Goal: Information Seeking & Learning: Check status

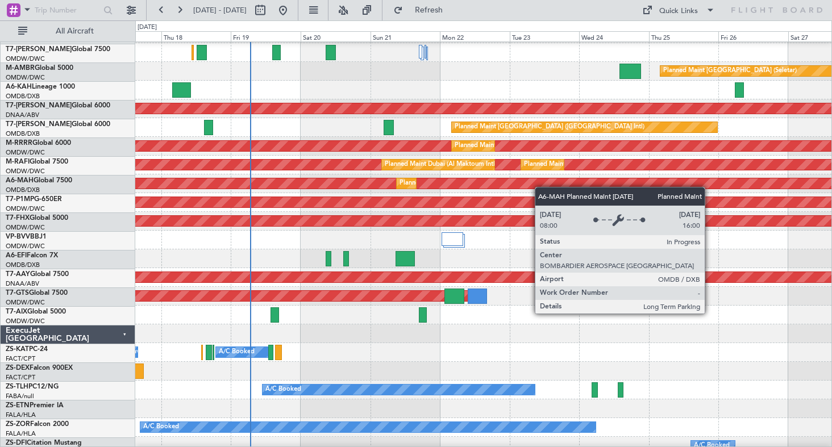
scroll to position [745, 0]
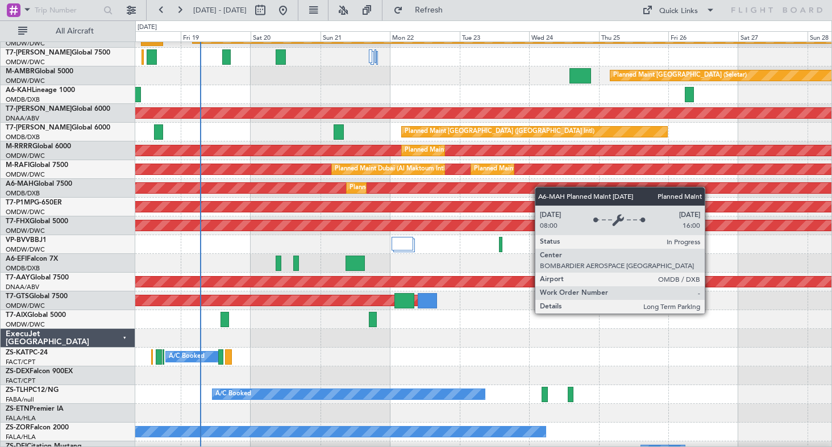
click at [488, 188] on div "Planned Maint [GEOGRAPHIC_DATA] ([GEOGRAPHIC_DATA] Intl)" at bounding box center [424, 188] width 1137 height 10
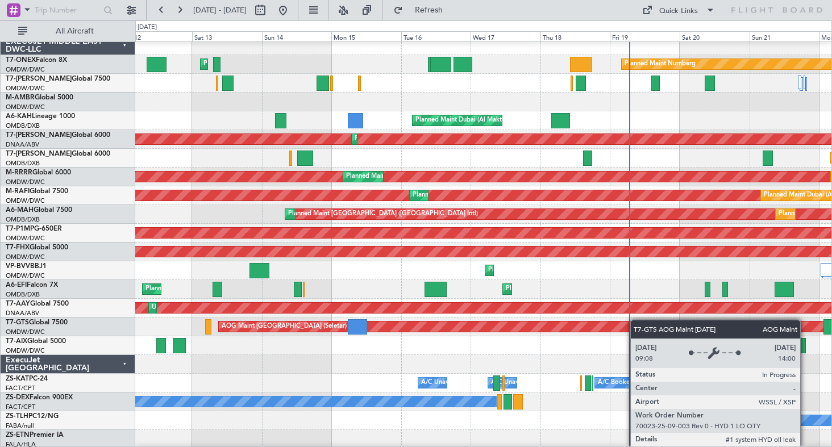
click at [687, 323] on div "AOG Maint [GEOGRAPHIC_DATA] (Seletar)" at bounding box center [539, 327] width 640 height 10
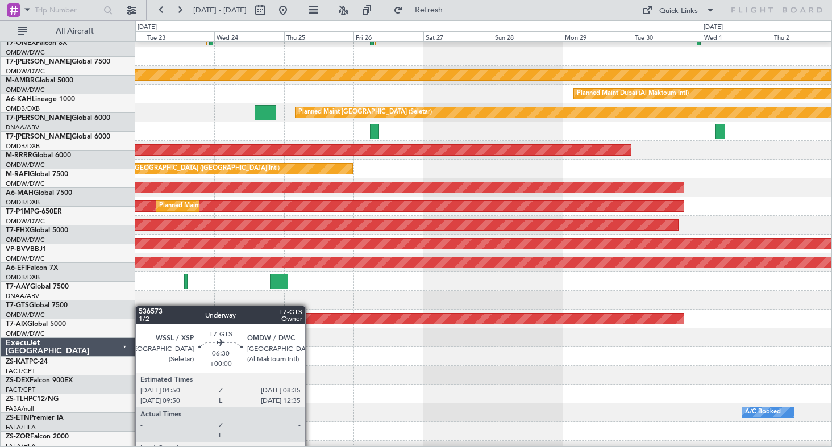
scroll to position [708, 0]
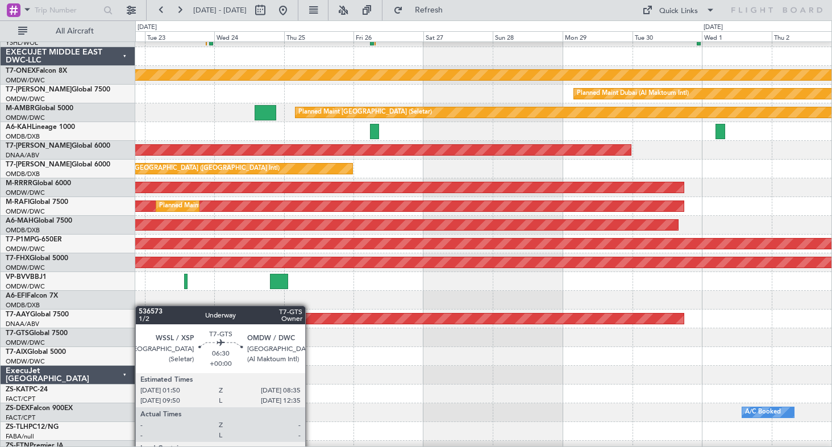
click at [126, 318] on div "Planned Maint [GEOGRAPHIC_DATA] (Seletar) Planned Maint Nurnberg Planned Maint …" at bounding box center [416, 233] width 832 height 427
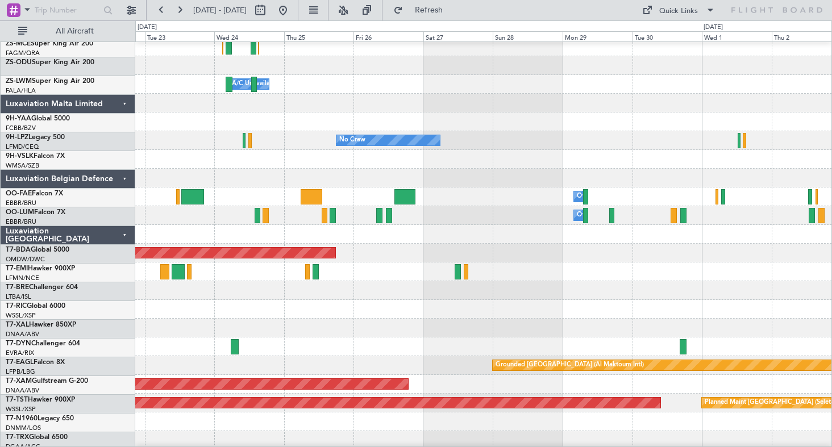
scroll to position [1885, 0]
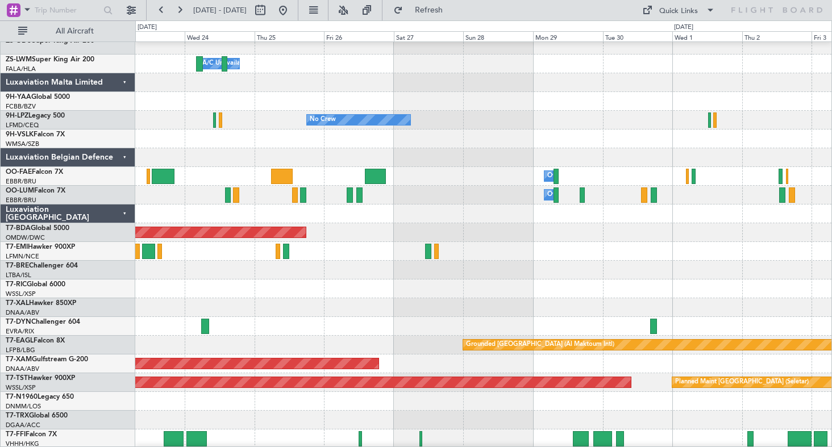
click at [644, 138] on div at bounding box center [483, 139] width 696 height 19
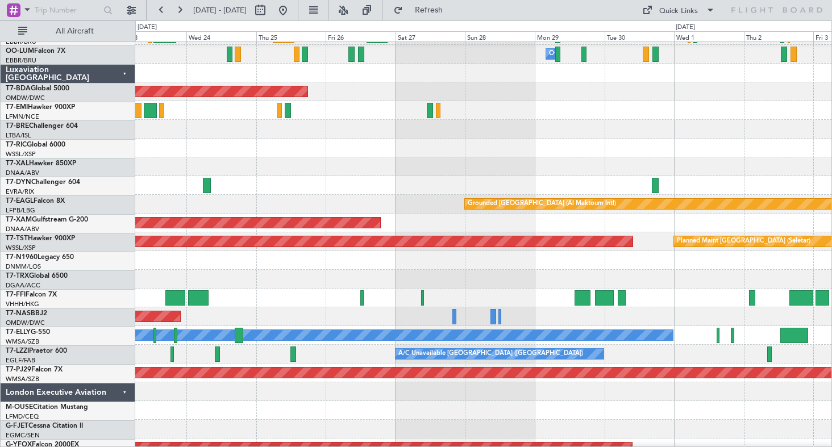
scroll to position [2052, 0]
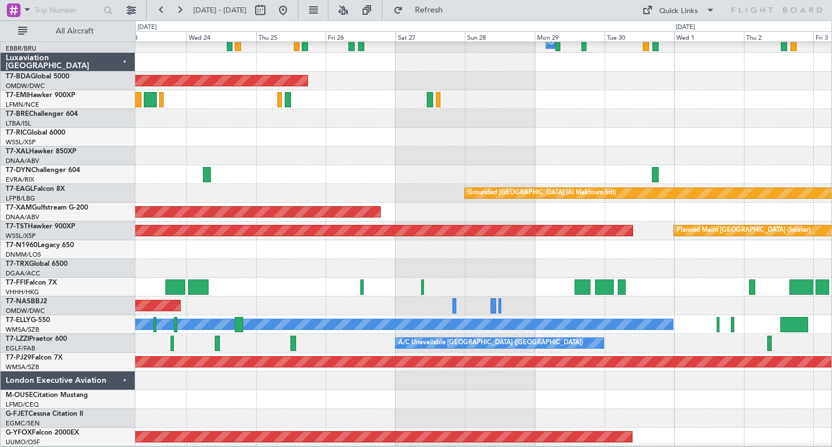
drag, startPoint x: 252, startPoint y: 98, endPoint x: 483, endPoint y: 186, distance: 247.3
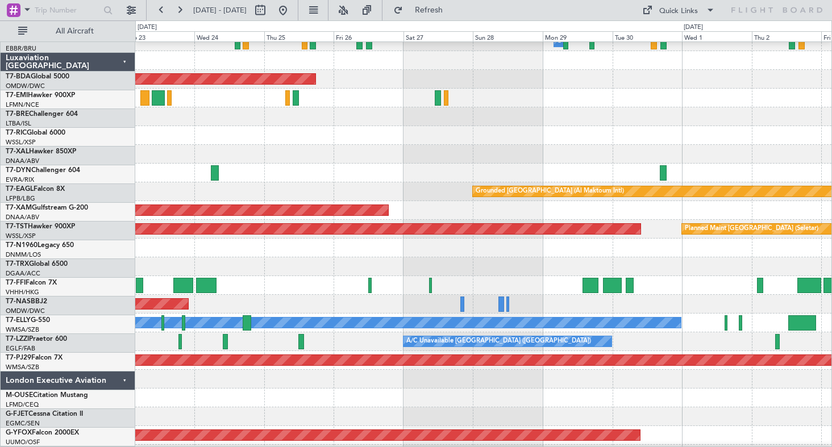
scroll to position [2069, 0]
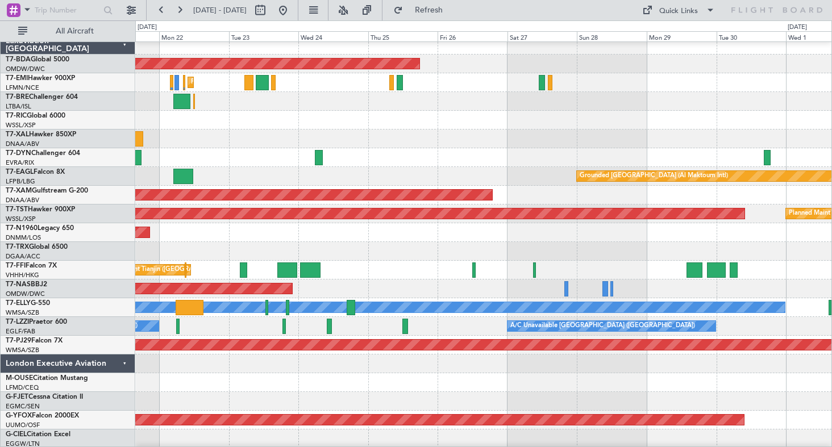
click at [583, 136] on div "Planned Maint [PERSON_NAME]" at bounding box center [483, 139] width 696 height 19
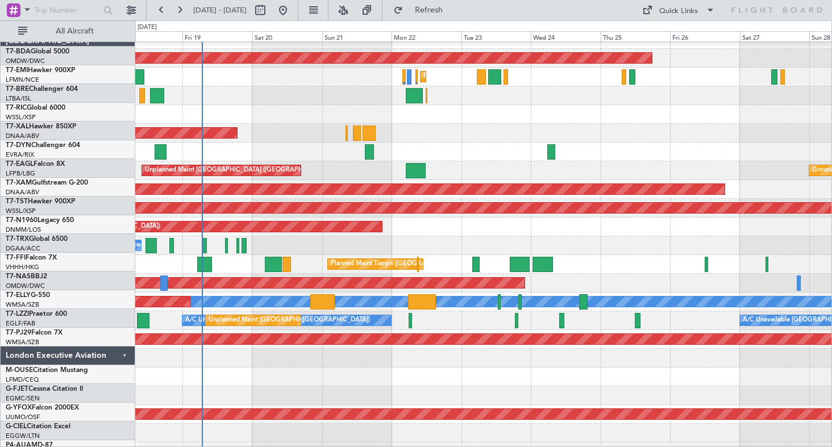
scroll to position [2076, 0]
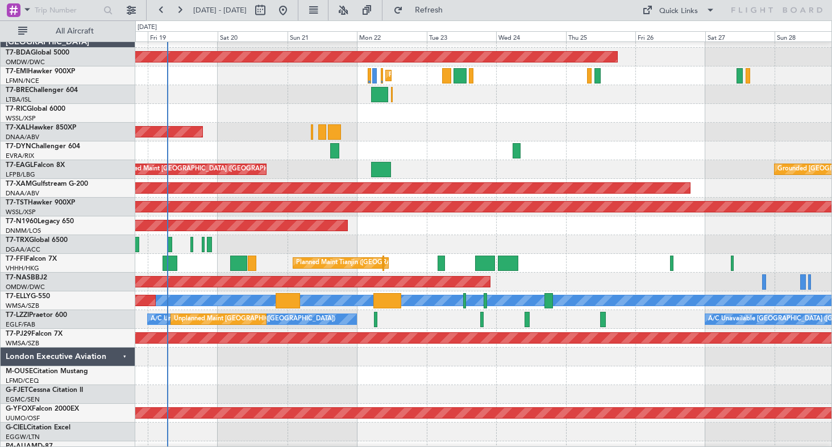
click at [667, 287] on div "Planned Maint [GEOGRAPHIC_DATA]-[GEOGRAPHIC_DATA]" at bounding box center [483, 282] width 696 height 19
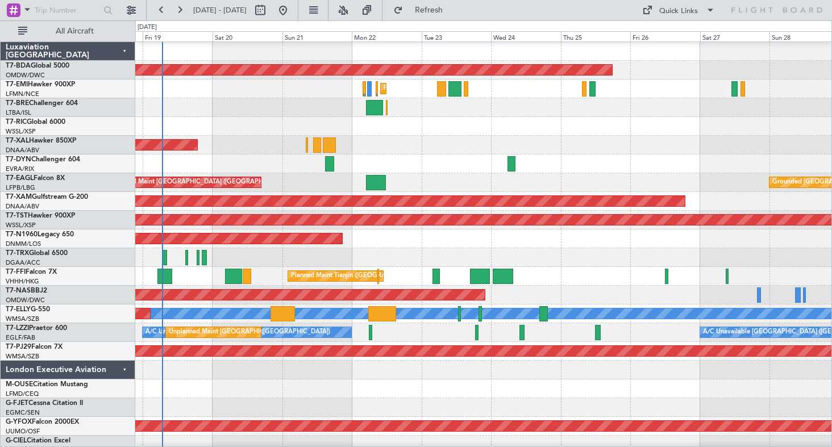
click at [770, 255] on div "A/C Booked A/C Booked" at bounding box center [483, 257] width 696 height 19
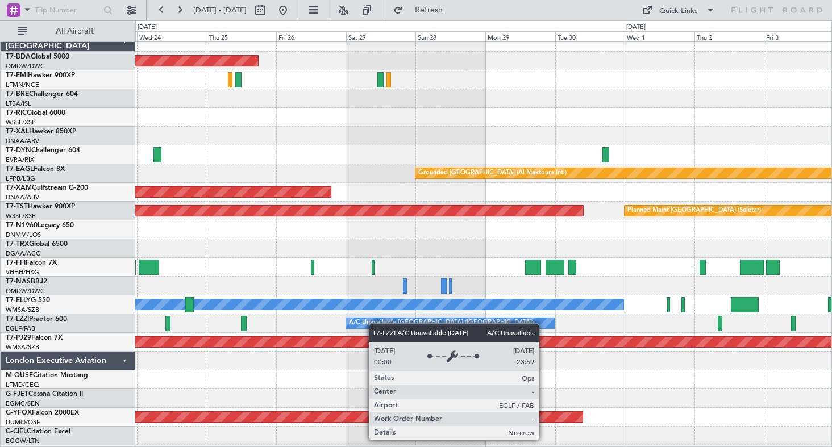
click at [368, 326] on div "A/C Unavailable [GEOGRAPHIC_DATA] ([GEOGRAPHIC_DATA])" at bounding box center [441, 323] width 185 height 17
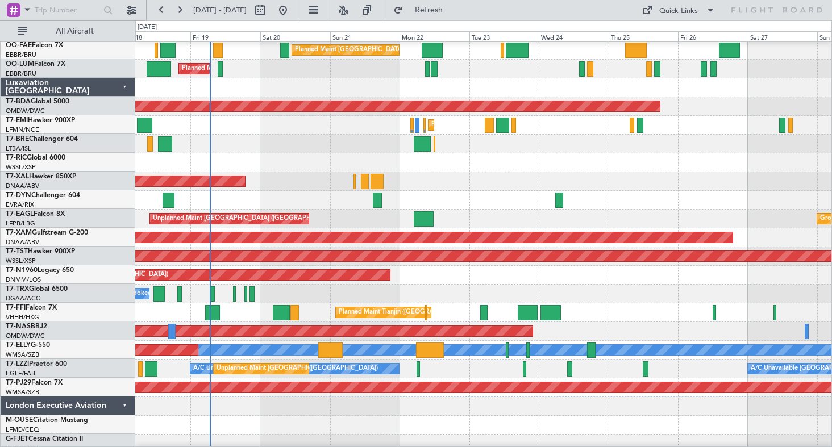
scroll to position [2027, 0]
click at [776, 396] on div "Planned Maint [GEOGRAPHIC_DATA] (Sultan [PERSON_NAME] [PERSON_NAME] - Subang)" at bounding box center [483, 388] width 696 height 19
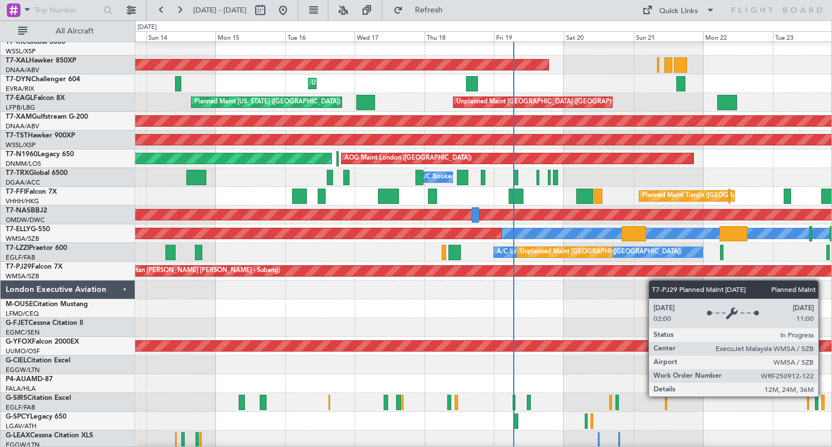
click at [662, 277] on div "Planned Maint [GEOGRAPHIC_DATA] (Sultan [PERSON_NAME] [PERSON_NAME] - Subang)" at bounding box center [770, 270] width 1516 height 11
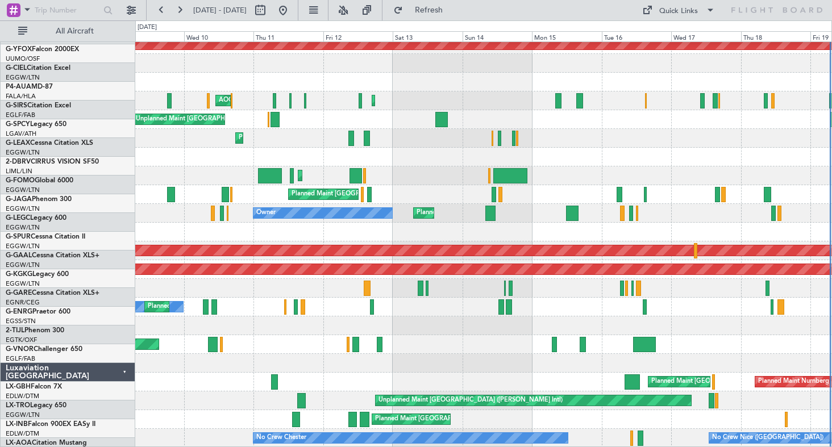
scroll to position [2445, 0]
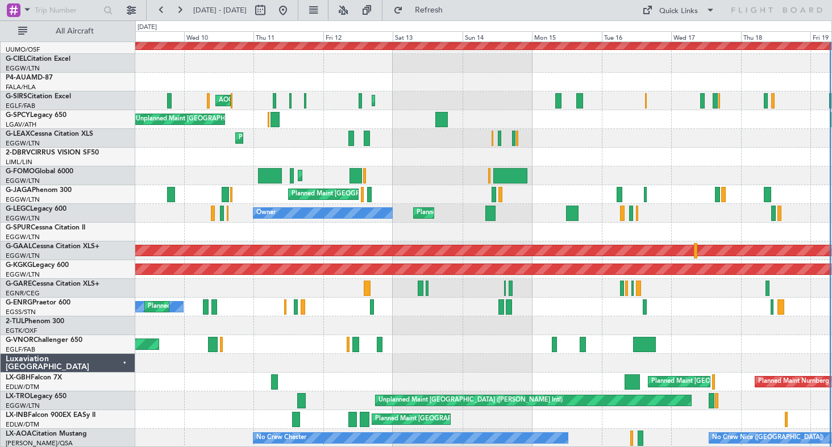
click at [152, 147] on div "AOG Maint Ostafyevo AOG Maint [PERSON_NAME] Planned Maint [GEOGRAPHIC_DATA] ([G…" at bounding box center [416, 233] width 832 height 427
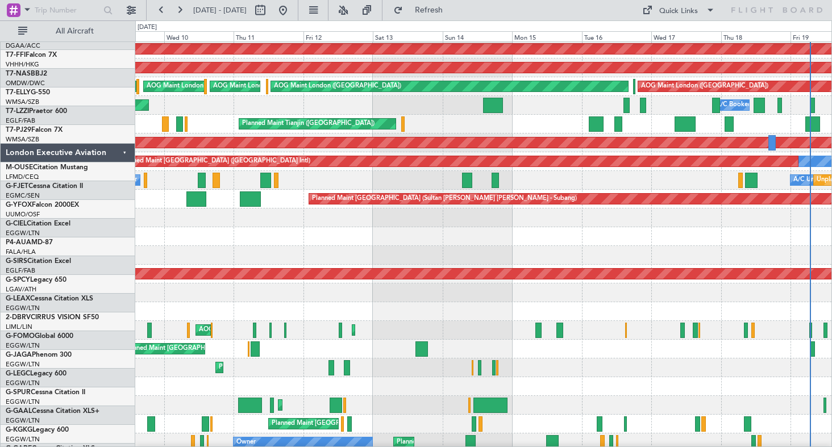
scroll to position [2215, 0]
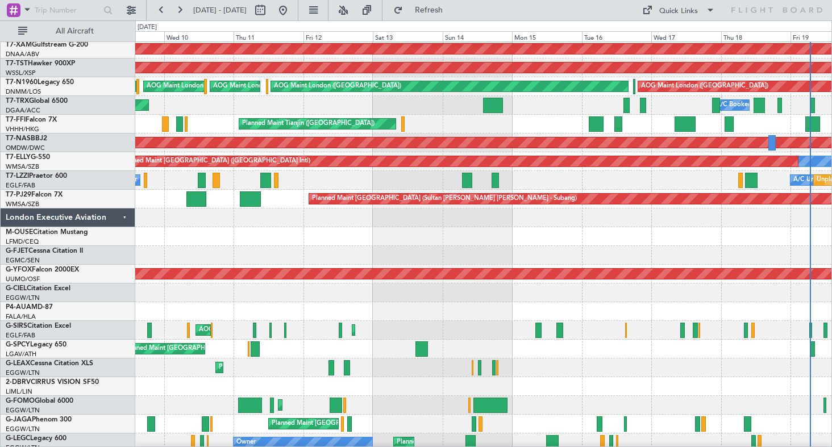
click at [238, 447] on html "[DATE] - [DATE] Refresh Quick Links All Aircraft Planned Maint [US_STATE] ([GEO…" at bounding box center [416, 223] width 832 height 447
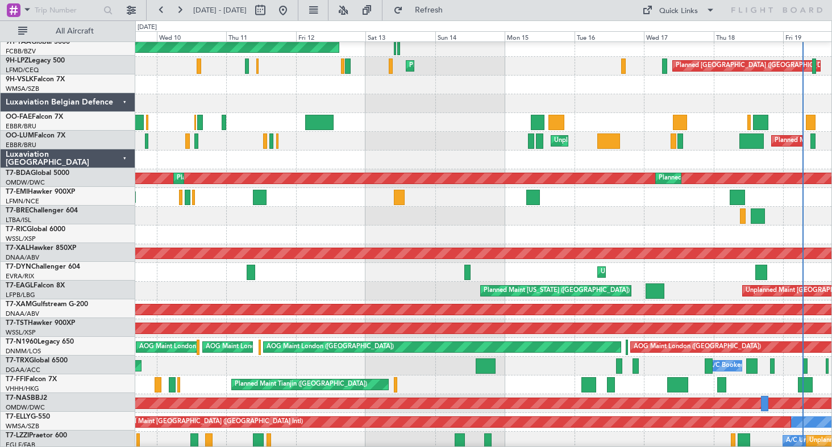
scroll to position [1954, 0]
click at [218, 447] on html "[DATE] - [DATE] Refresh Quick Links All Aircraft AOG [GEOGRAPHIC_DATA] (Maya-ma…" at bounding box center [416, 223] width 832 height 447
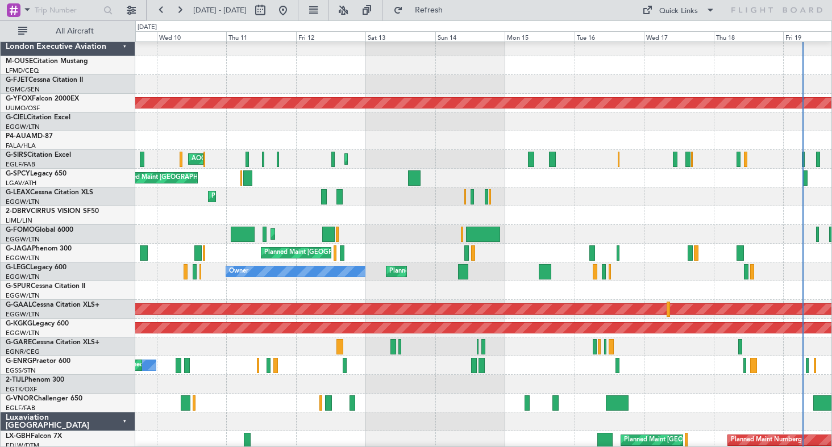
scroll to position [2390, 0]
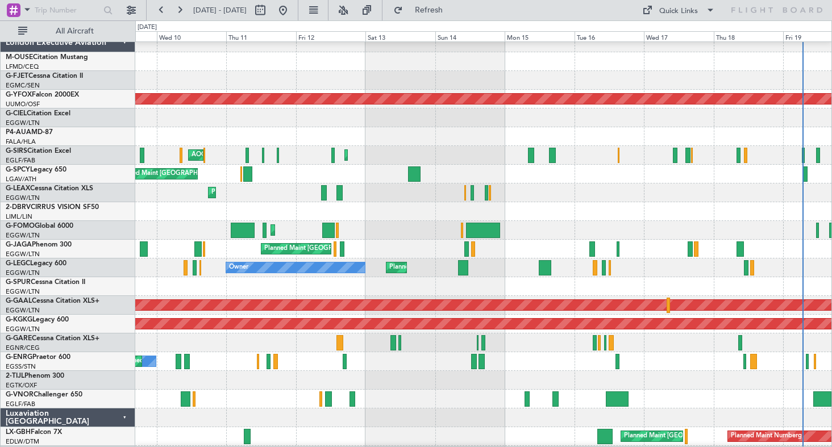
click at [106, 372] on div "2-TIJL Phenom 300" at bounding box center [70, 376] width 129 height 10
